Goal: Task Accomplishment & Management: Manage account settings

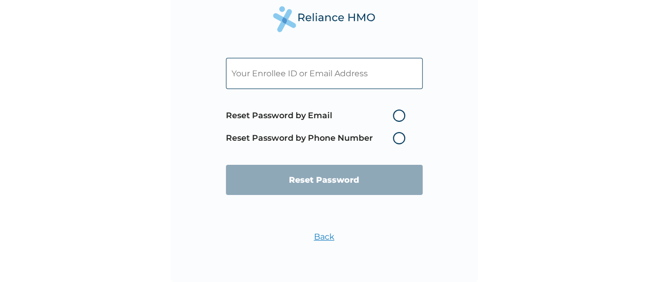
click at [370, 84] on input "text" at bounding box center [324, 73] width 197 height 31
paste input "[EMAIL_ADDRESS][DOMAIN_NAME]"
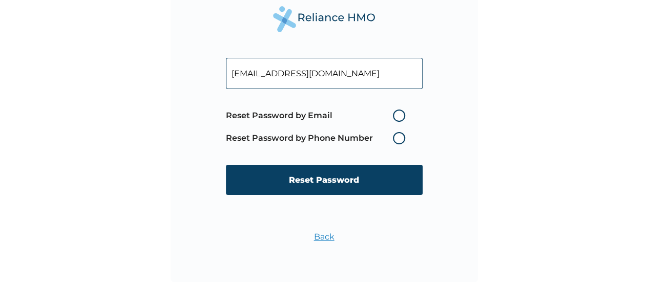
type input "[EMAIL_ADDRESS][DOMAIN_NAME]"
click at [400, 113] on label "Reset Password by Email" at bounding box center [318, 116] width 184 height 12
click at [395, 113] on input "Reset Password by Email" at bounding box center [387, 116] width 16 height 16
radio input "true"
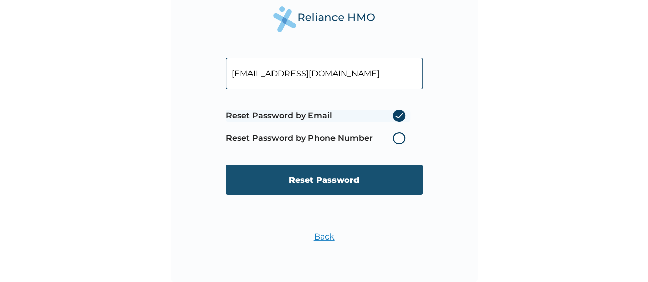
click at [321, 174] on input "Reset Password" at bounding box center [324, 180] width 197 height 30
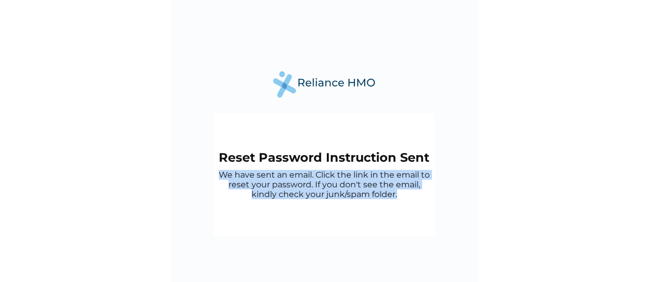
copy p "We have sent an email. Click the link in the email to reset your password. If y…"
drag, startPoint x: 214, startPoint y: 178, endPoint x: 409, endPoint y: 197, distance: 196.7
click at [409, 197] on div "Reset Password Instruction Sent We have sent an email. Click the link in the em…" at bounding box center [324, 174] width 221 height 123
